Goal: Use online tool/utility: Utilize a website feature to perform a specific function

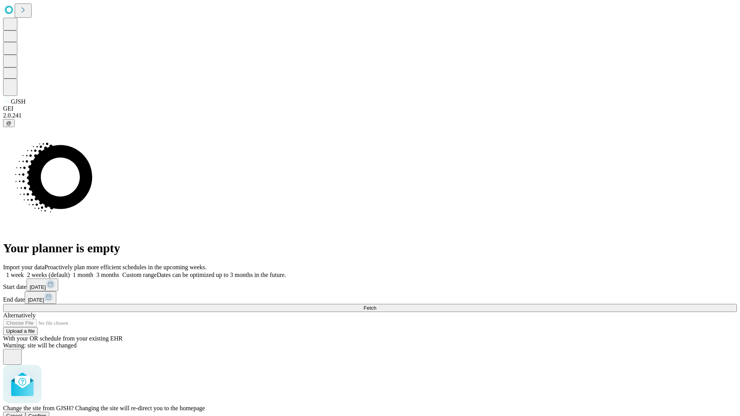
click at [47, 413] on span "Confirm" at bounding box center [38, 416] width 18 height 6
click at [24, 272] on label "1 week" at bounding box center [13, 275] width 21 height 7
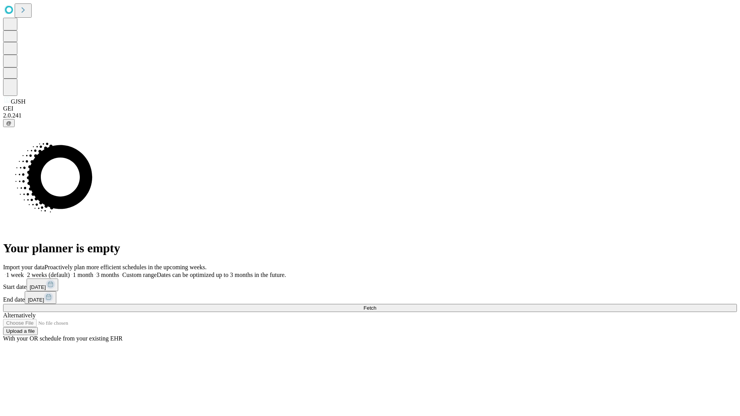
click at [376, 305] on span "Fetch" at bounding box center [369, 308] width 13 height 6
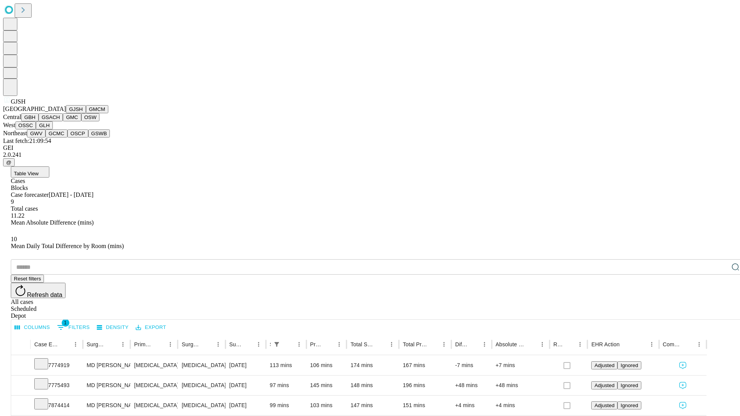
click at [86, 113] on button "GMCM" at bounding box center [97, 109] width 22 height 8
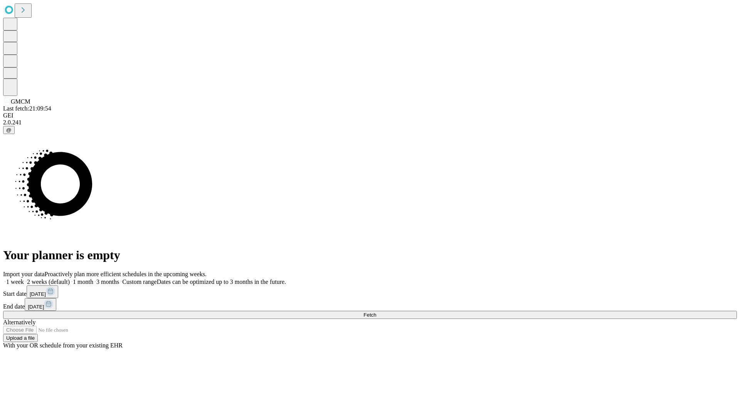
click at [24, 279] on label "1 week" at bounding box center [13, 282] width 21 height 7
click at [376, 312] on span "Fetch" at bounding box center [369, 315] width 13 height 6
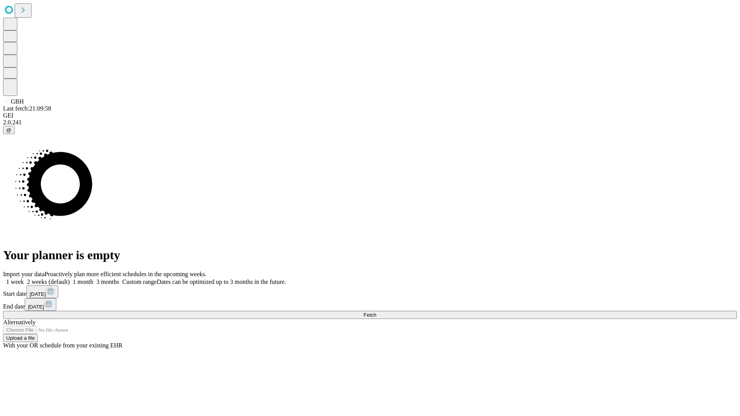
click at [24, 279] on label "1 week" at bounding box center [13, 282] width 21 height 7
click at [376, 312] on span "Fetch" at bounding box center [369, 315] width 13 height 6
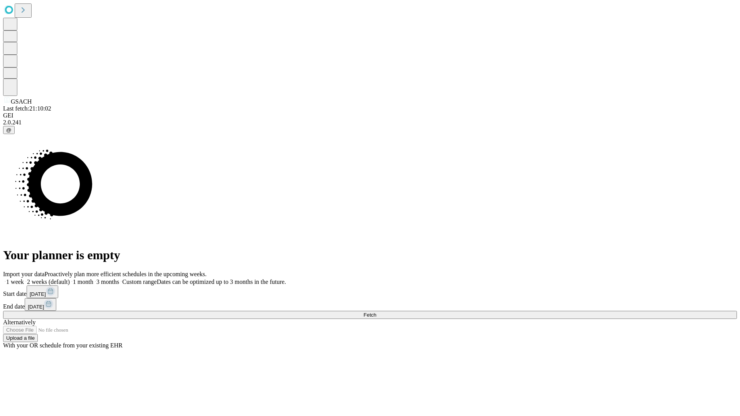
click at [24, 279] on label "1 week" at bounding box center [13, 282] width 21 height 7
click at [376, 312] on span "Fetch" at bounding box center [369, 315] width 13 height 6
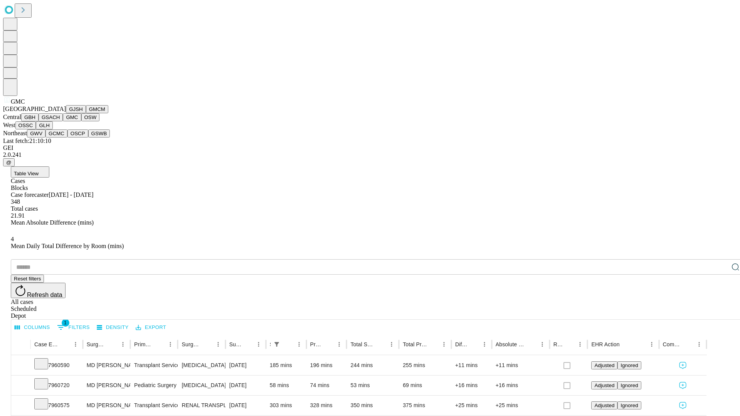
click at [81, 121] on button "OSW" at bounding box center [90, 117] width 18 height 8
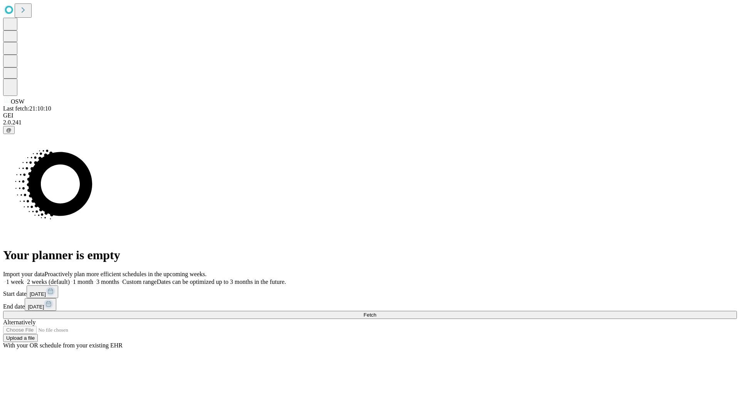
click at [24, 279] on label "1 week" at bounding box center [13, 282] width 21 height 7
click at [376, 312] on span "Fetch" at bounding box center [369, 315] width 13 height 6
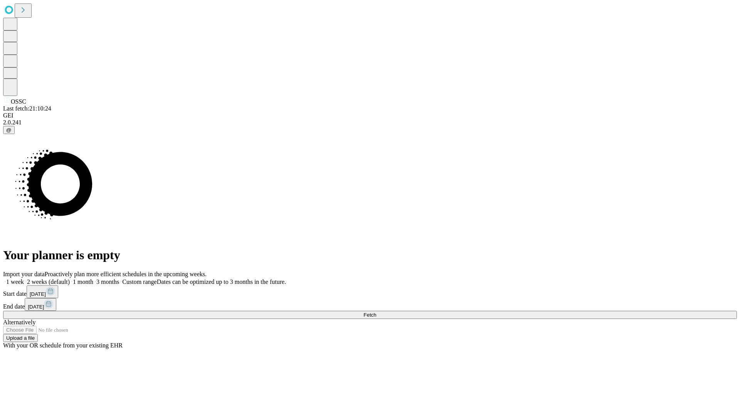
click at [376, 312] on span "Fetch" at bounding box center [369, 315] width 13 height 6
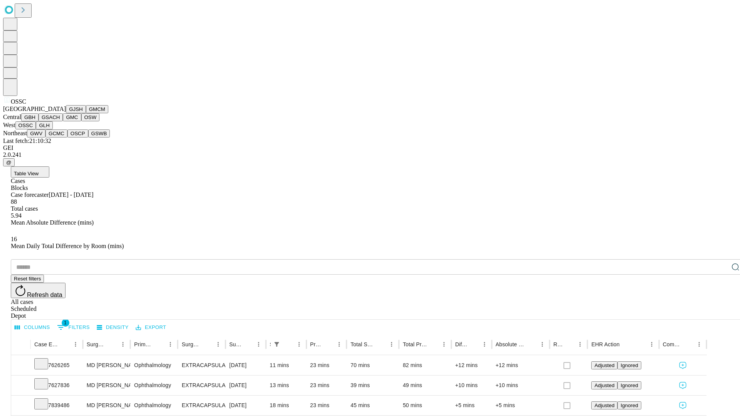
click at [52, 129] on button "GLH" at bounding box center [44, 125] width 17 height 8
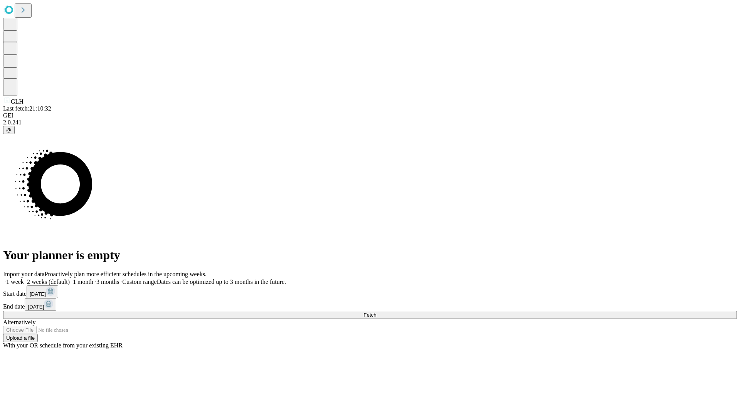
click at [376, 312] on span "Fetch" at bounding box center [369, 315] width 13 height 6
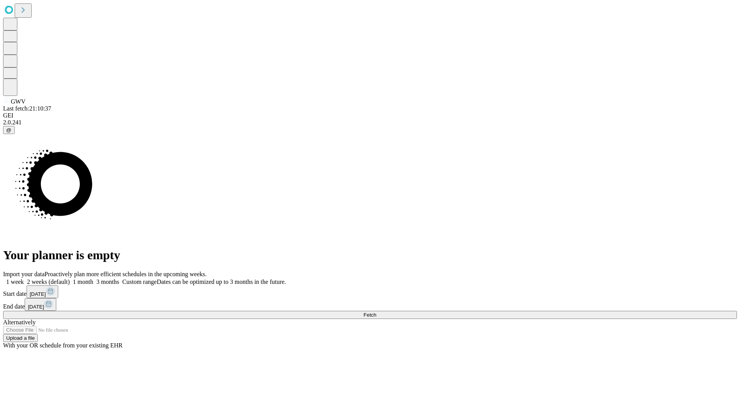
click at [24, 279] on label "1 week" at bounding box center [13, 282] width 21 height 7
click at [376, 312] on span "Fetch" at bounding box center [369, 315] width 13 height 6
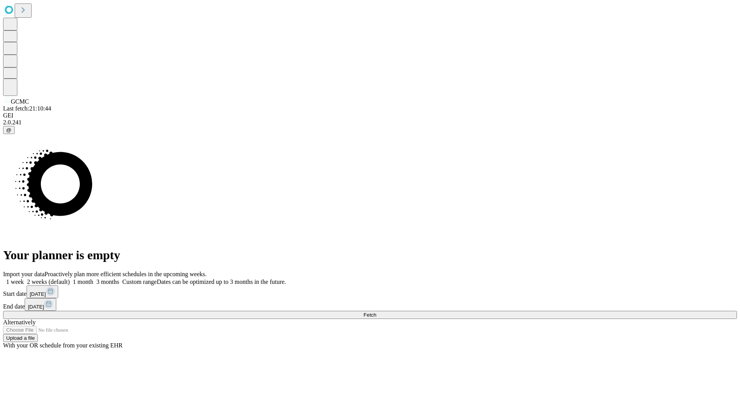
click at [376, 312] on span "Fetch" at bounding box center [369, 315] width 13 height 6
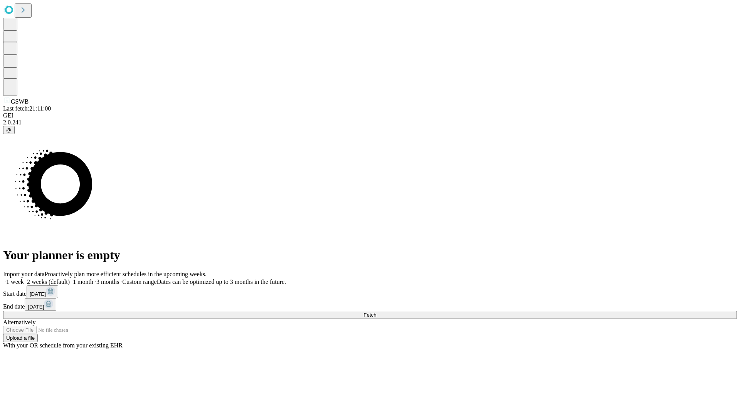
click at [24, 279] on label "1 week" at bounding box center [13, 282] width 21 height 7
click at [376, 312] on span "Fetch" at bounding box center [369, 315] width 13 height 6
